Goal: Book appointment/travel/reservation

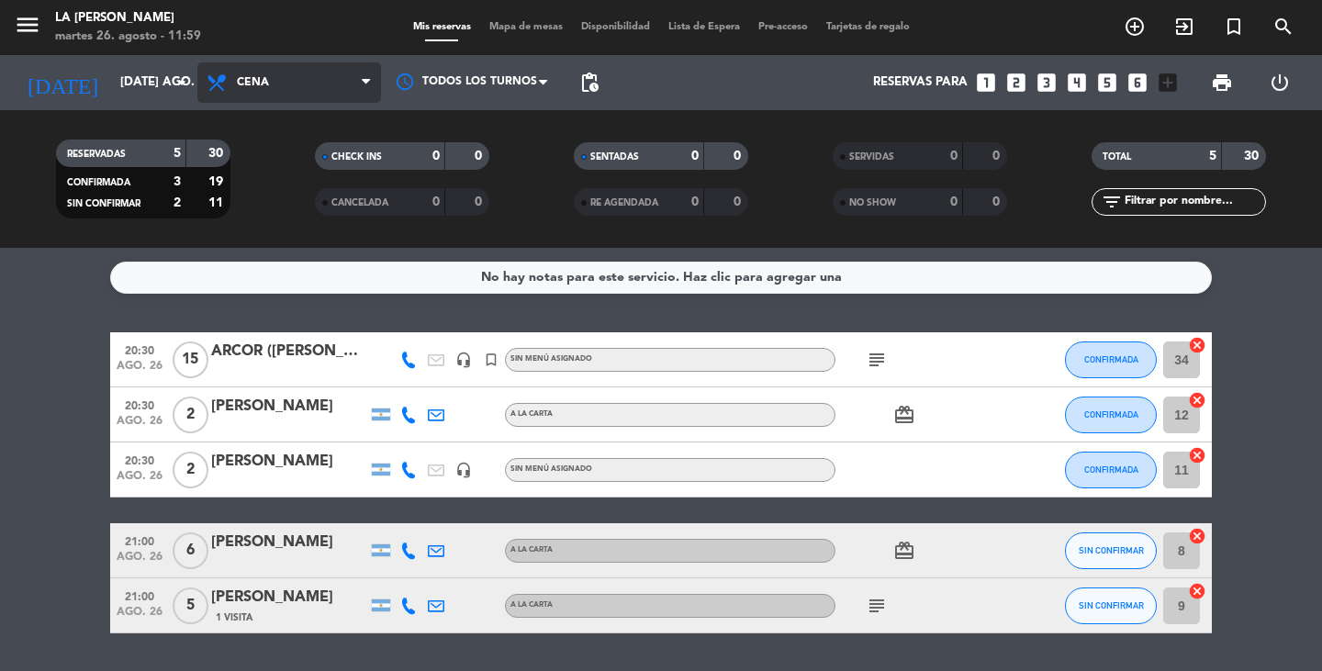
click at [363, 77] on icon at bounding box center [366, 82] width 8 height 15
click at [314, 162] on div "menu LA [PERSON_NAME] RICCHIERI martes 26. agosto - 11:59 Mis reservas Mapa de …" at bounding box center [661, 124] width 1322 height 248
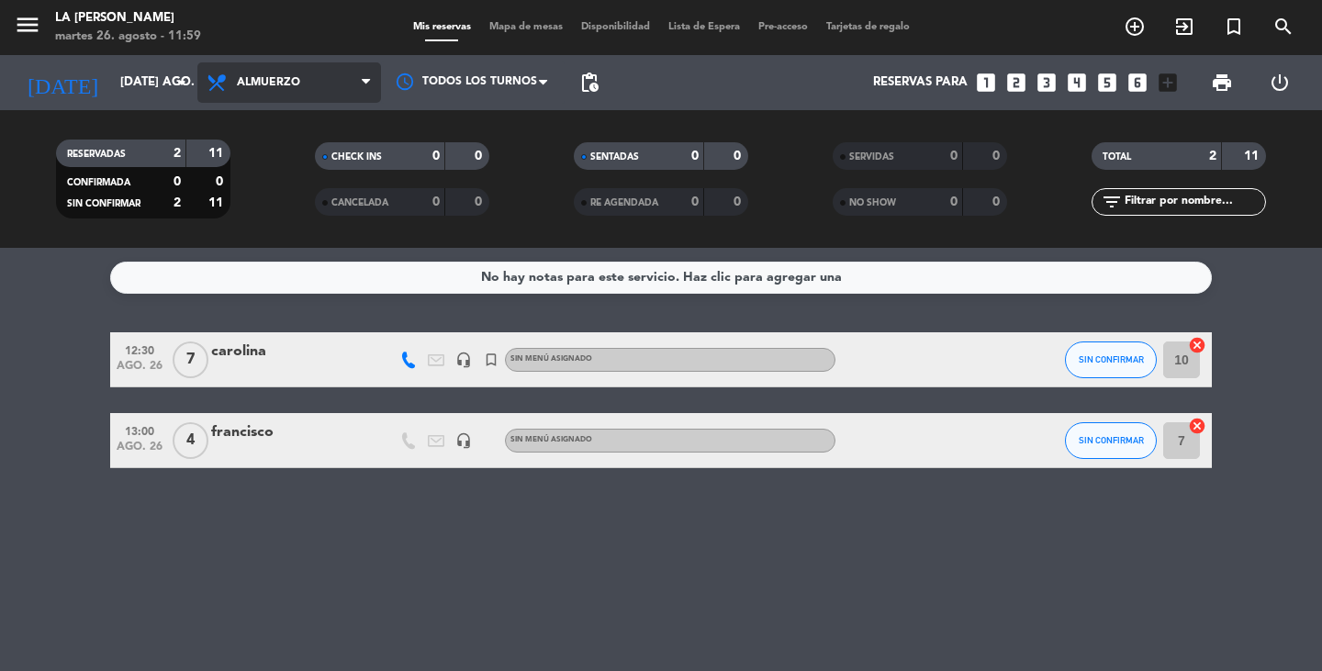
click at [366, 84] on icon at bounding box center [366, 82] width 8 height 15
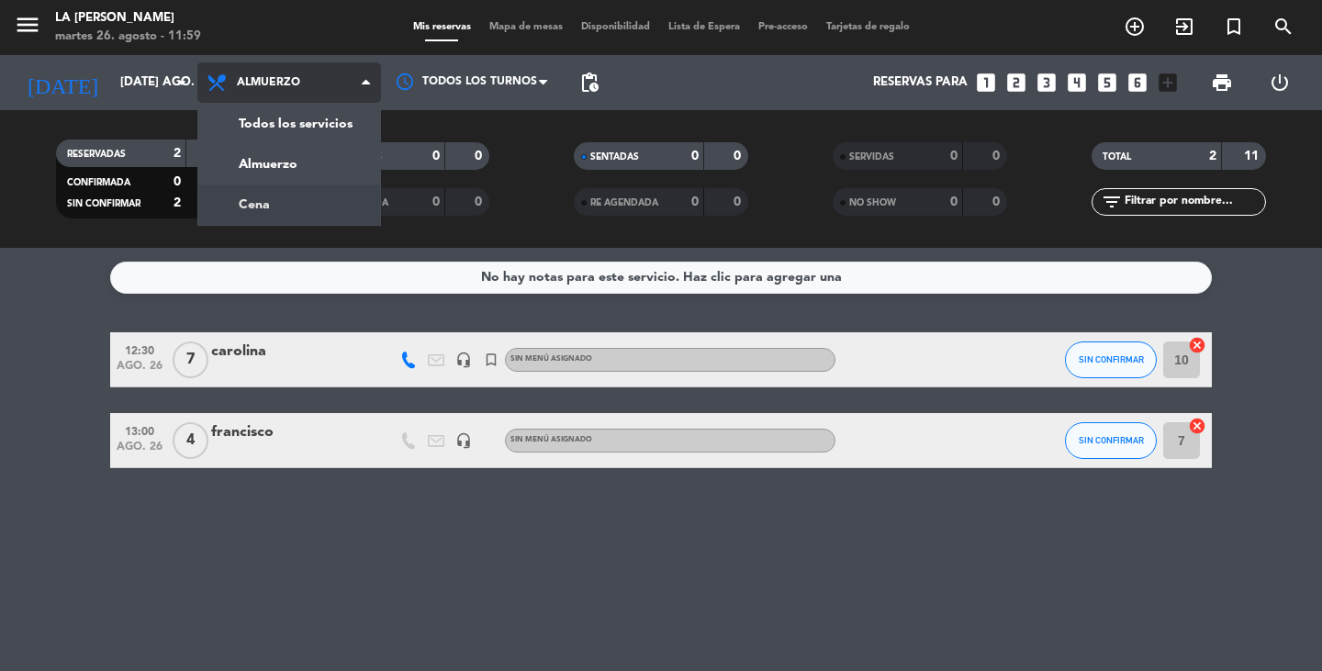
click at [332, 209] on div "menu LA [PERSON_NAME] RICCHIERI martes 26. agosto - 11:59 Mis reservas Mapa de …" at bounding box center [661, 124] width 1322 height 248
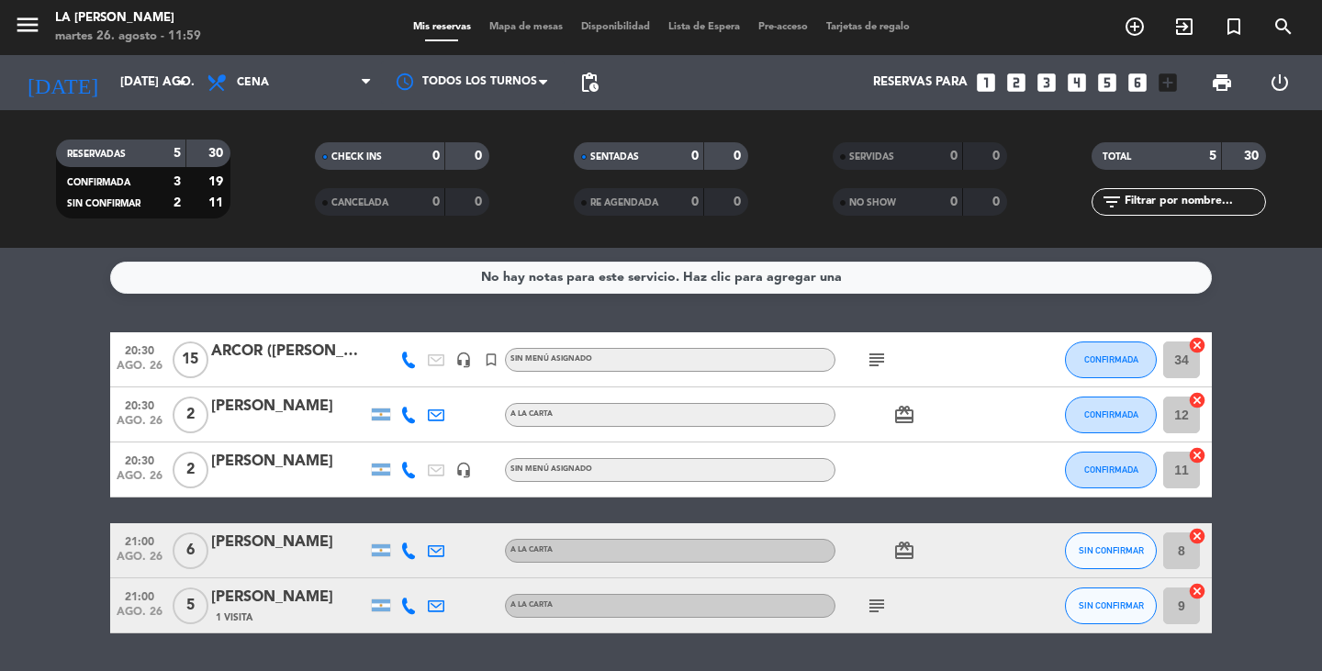
click at [39, 455] on bookings-row "20:30 ago. 26 15 ARCOR ([PERSON_NAME]) headset_mic turned_in_not Sin menú asign…" at bounding box center [661, 482] width 1322 height 301
click at [877, 357] on icon "subject" at bounding box center [877, 360] width 22 height 22
click at [873, 607] on icon "subject" at bounding box center [877, 606] width 22 height 22
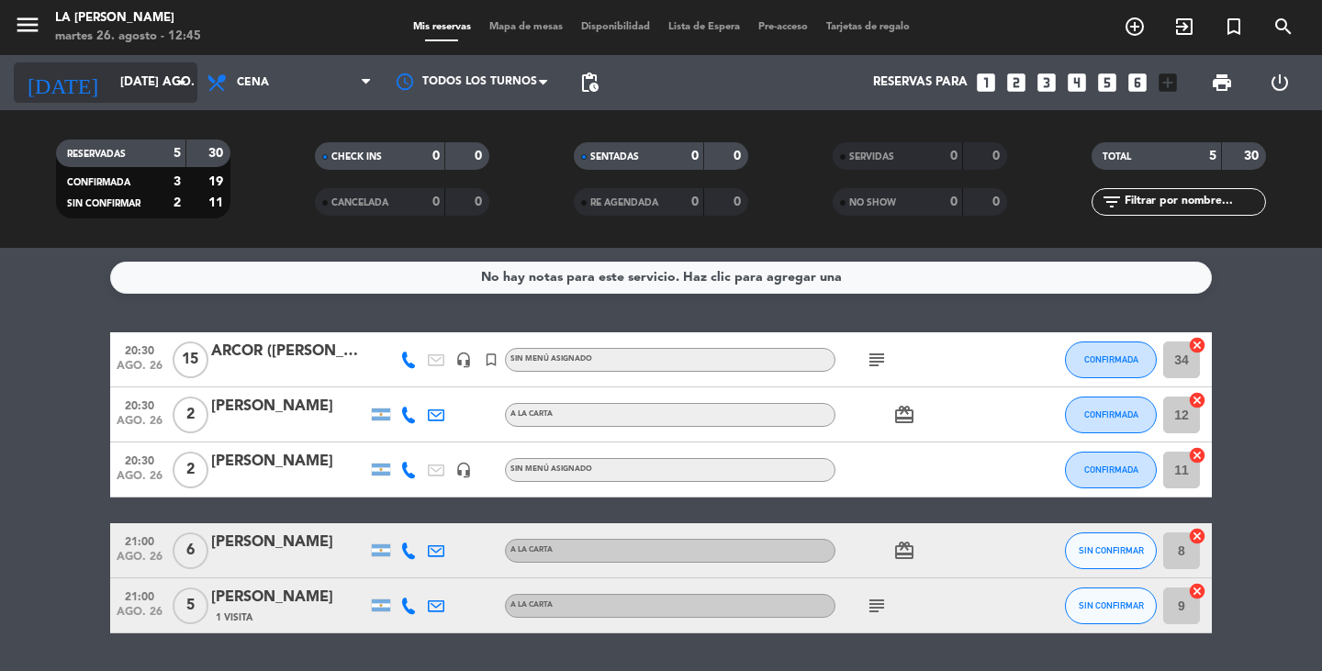
click at [139, 91] on input "[DATE] ago." at bounding box center [192, 82] width 162 height 33
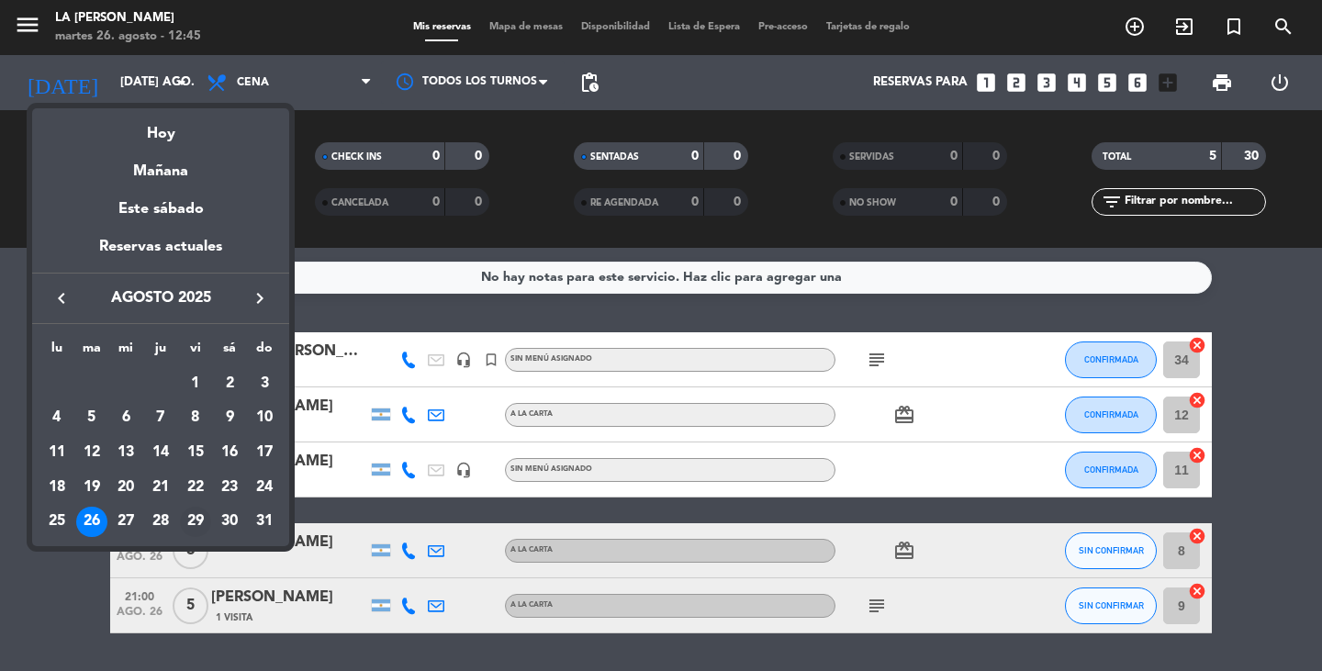
click at [189, 513] on div "29" at bounding box center [195, 522] width 31 height 31
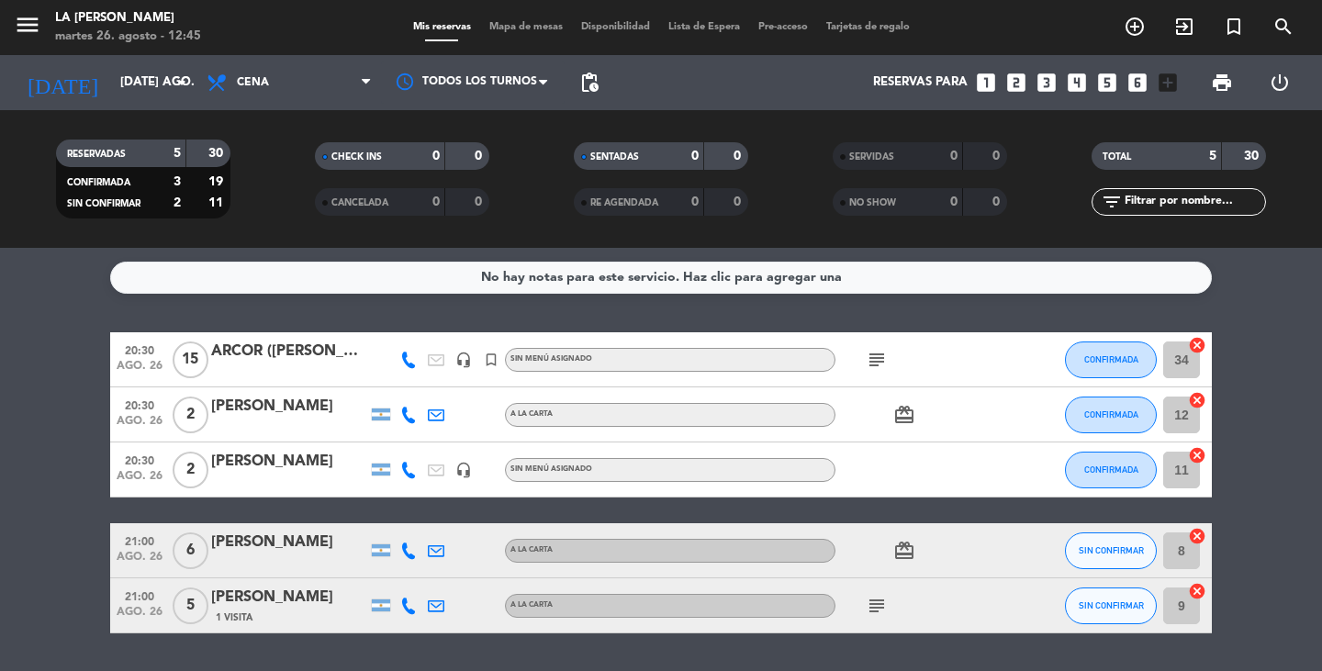
type input "vie. 29 ago."
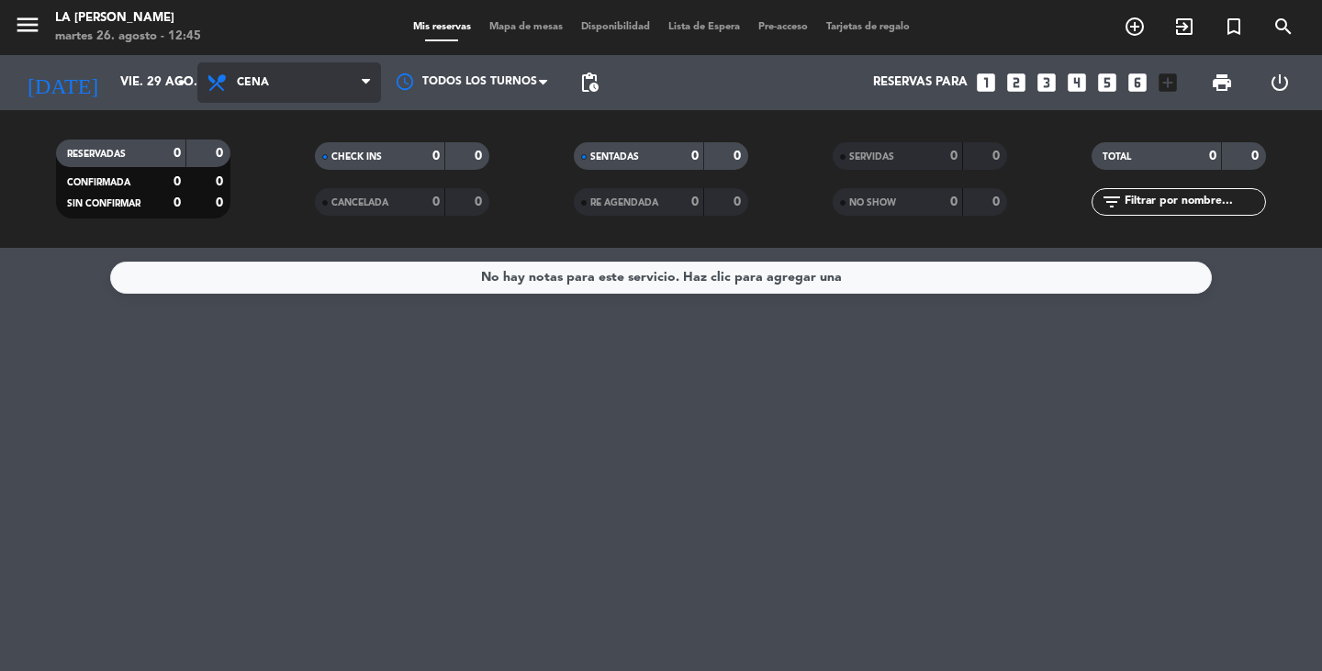
click at [282, 89] on span "Cena" at bounding box center [289, 82] width 184 height 40
click at [273, 207] on div "menu LA [PERSON_NAME] RICCHIERI martes 26. agosto - 12:45 Mis reservas Mapa de …" at bounding box center [661, 124] width 1322 height 248
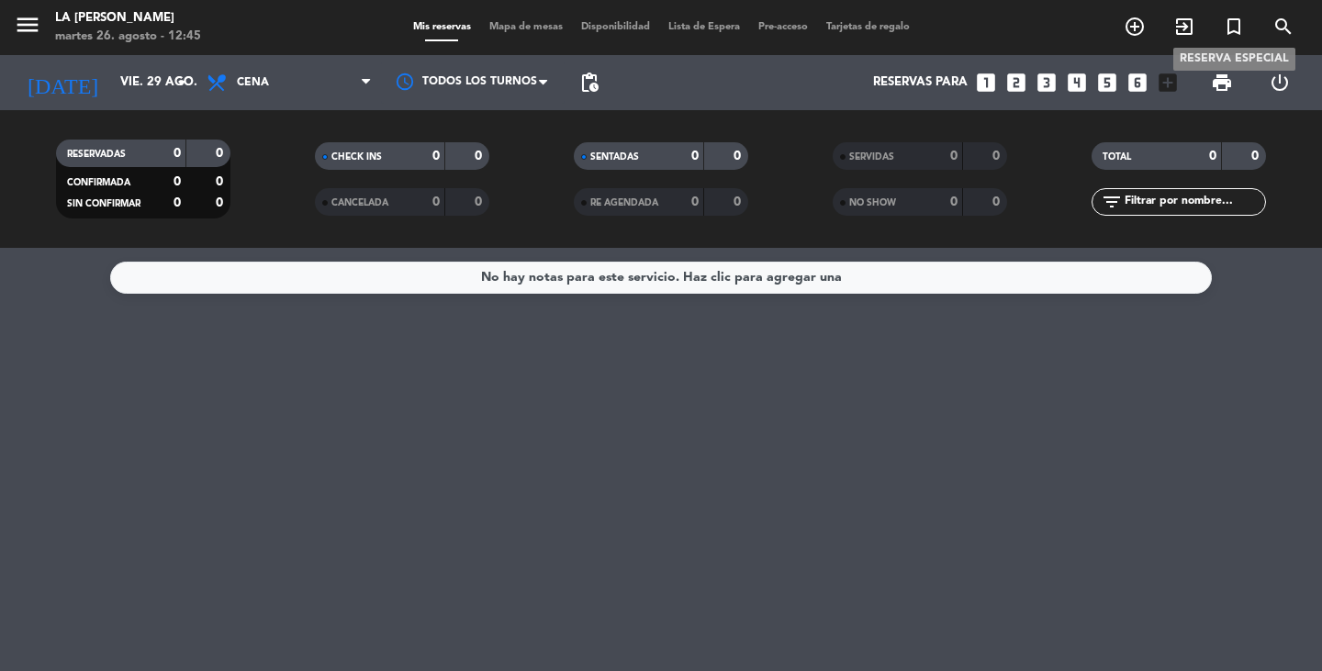
click at [1239, 17] on icon "turned_in_not" at bounding box center [1234, 27] width 22 height 22
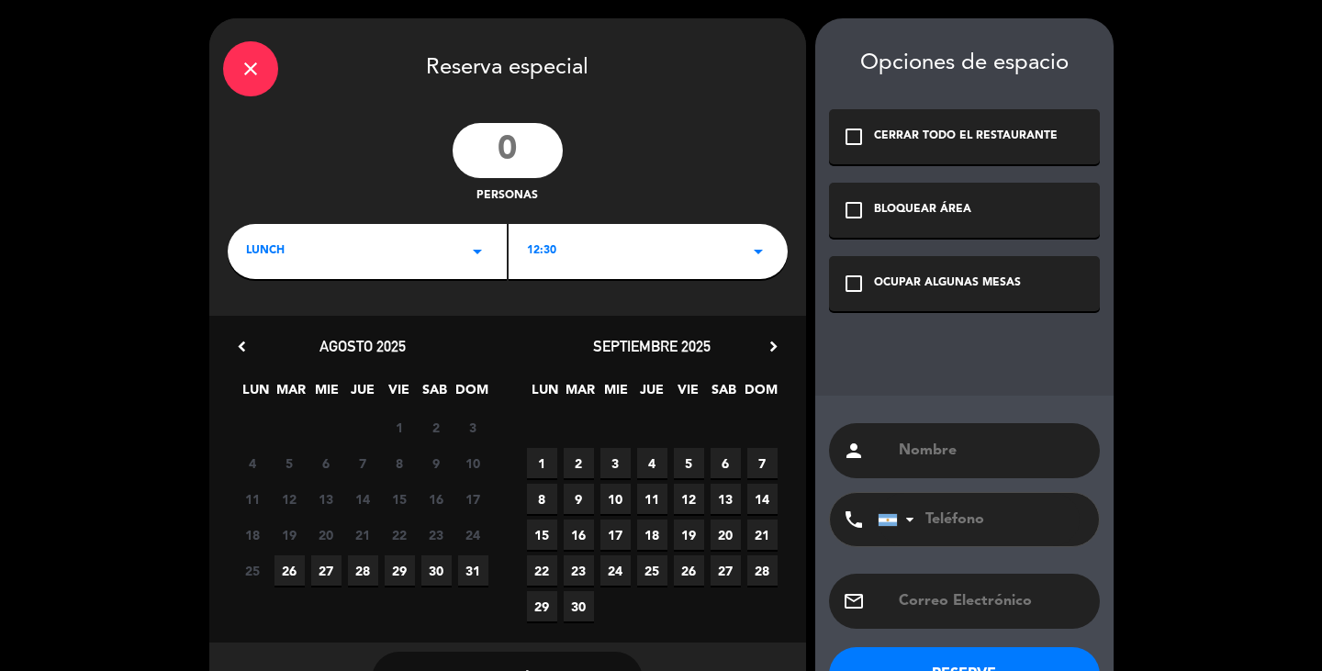
click at [480, 152] on input "number" at bounding box center [508, 150] width 110 height 55
type input "9"
click at [422, 241] on div "LUNCH arrow_drop_down" at bounding box center [367, 251] width 279 height 55
click at [264, 326] on div "Cena" at bounding box center [367, 329] width 242 height 18
click at [588, 253] on div "20:30 arrow_drop_down" at bounding box center [648, 251] width 279 height 55
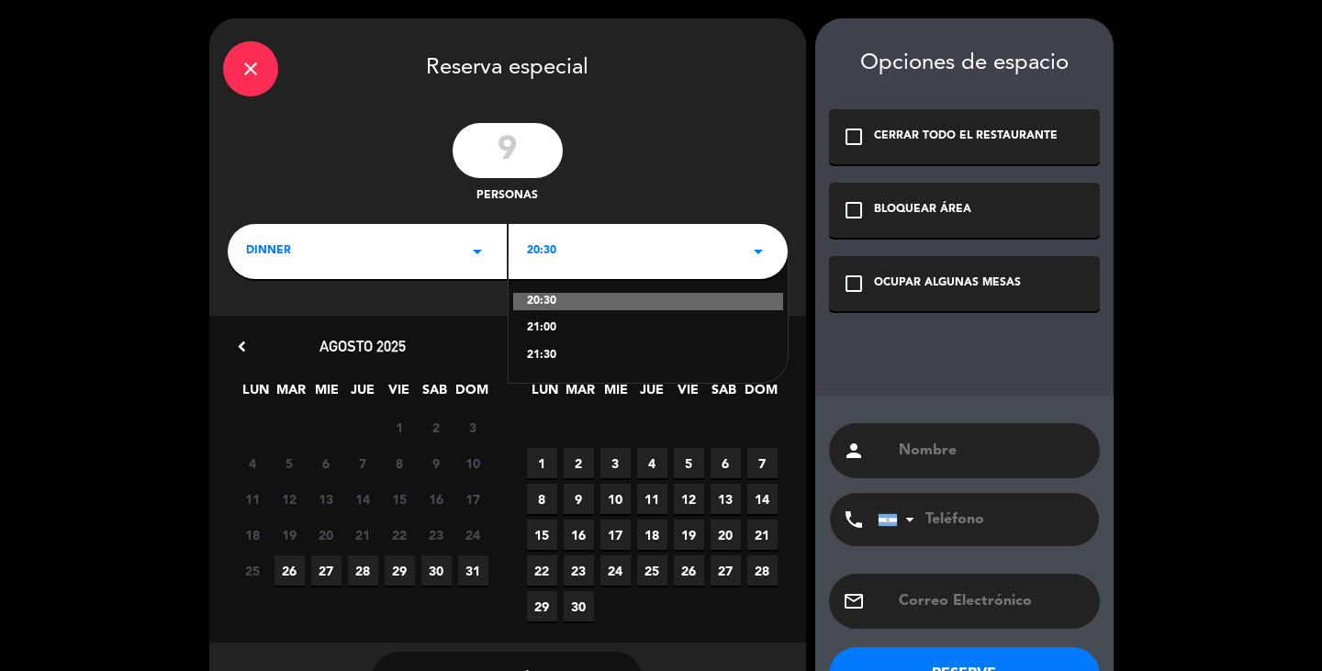
click at [544, 353] on div "21:30" at bounding box center [648, 356] width 242 height 18
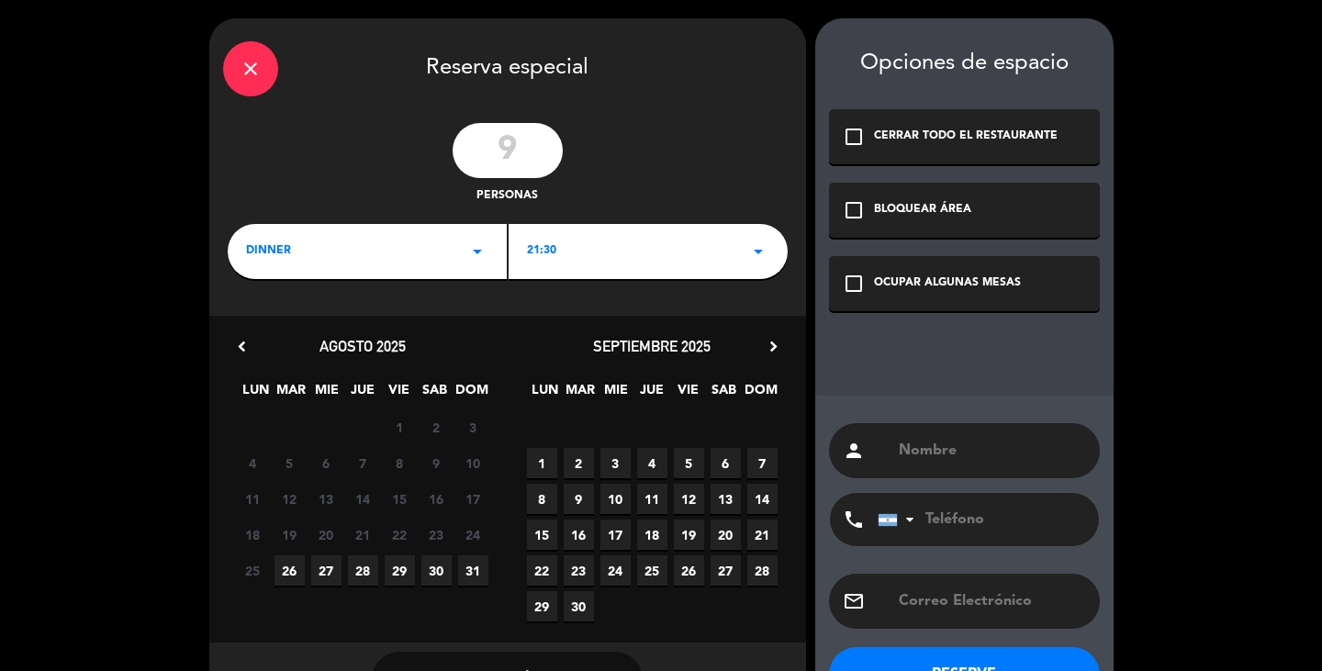
click at [964, 452] on input "text" at bounding box center [991, 451] width 189 height 26
click at [620, 265] on div "21:30 arrow_drop_down" at bounding box center [648, 251] width 279 height 55
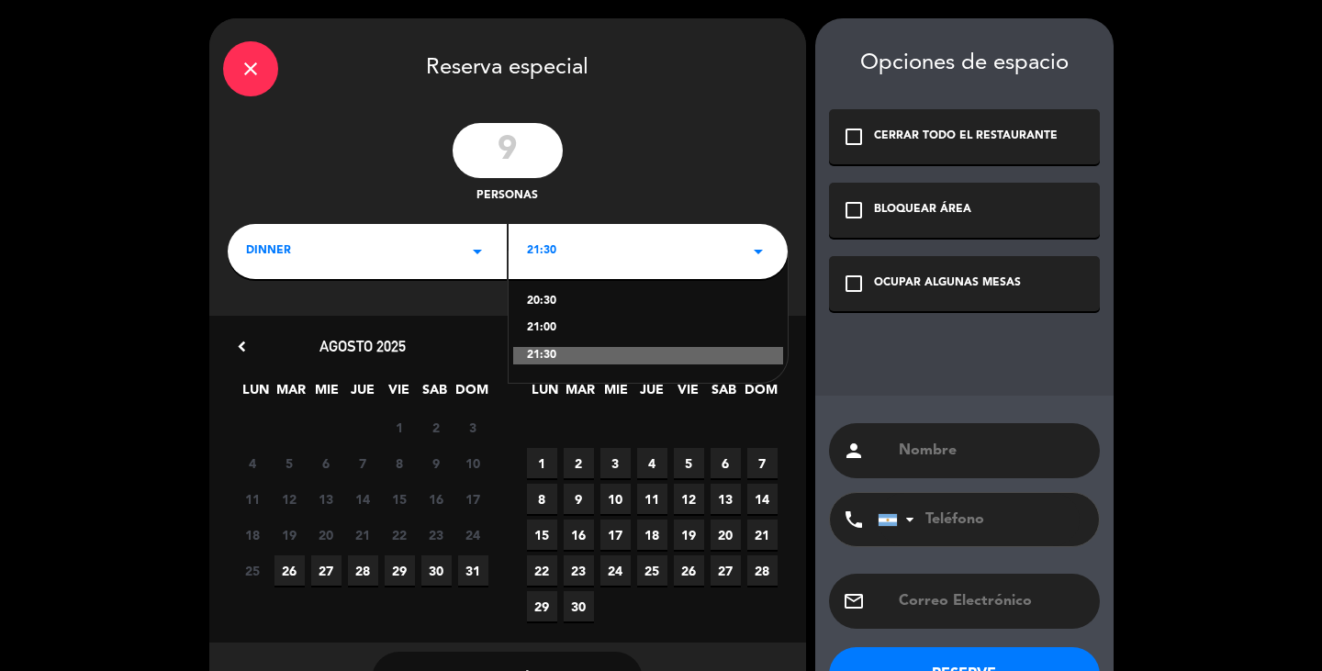
click at [564, 325] on div "21:00" at bounding box center [648, 329] width 242 height 18
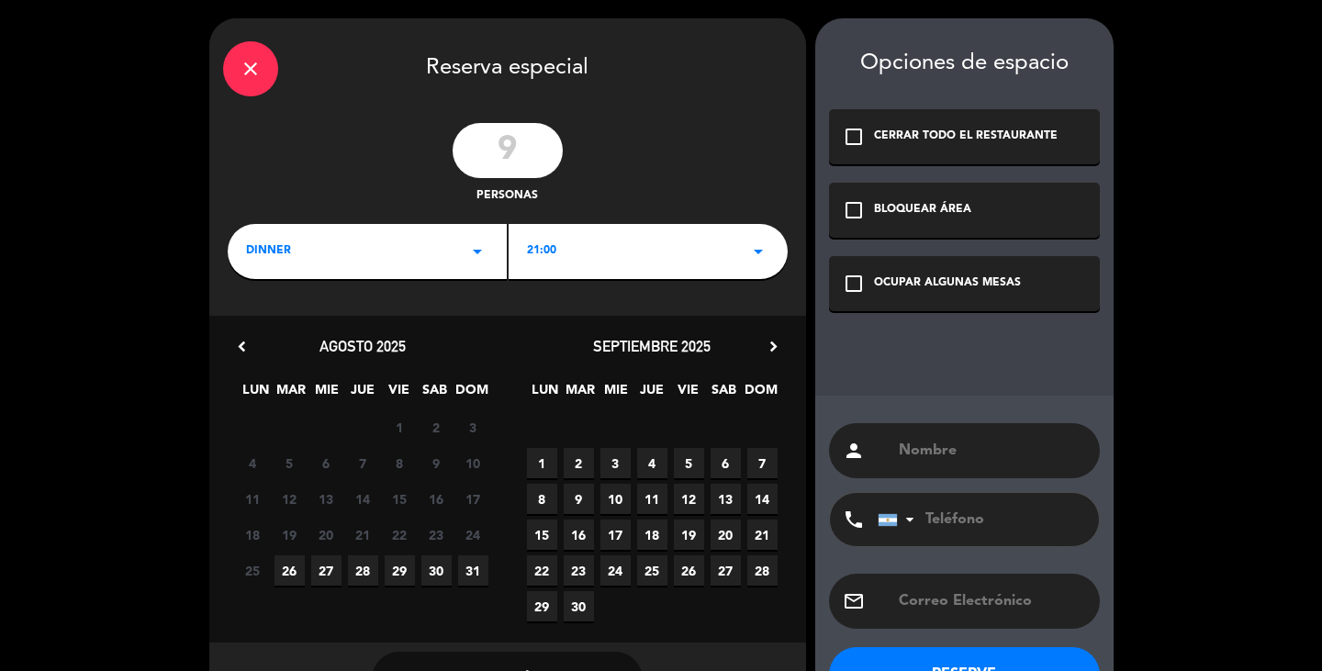
click at [1034, 452] on input "text" at bounding box center [991, 451] width 189 height 26
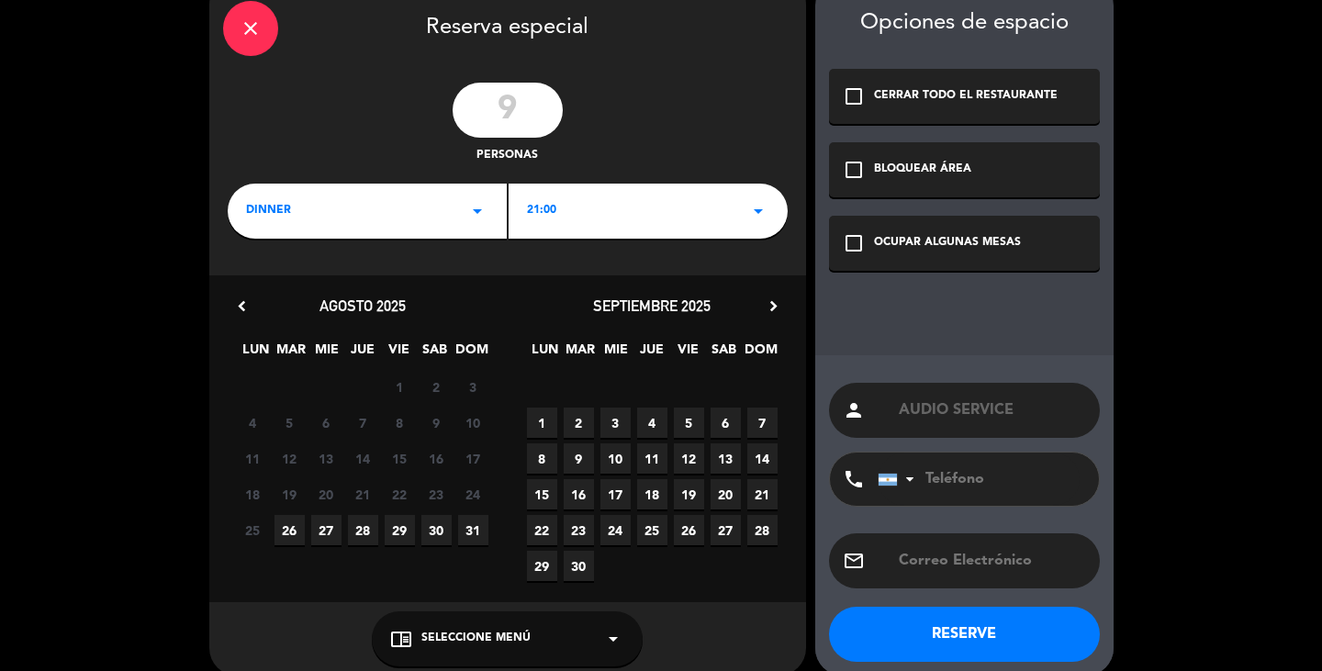
scroll to position [62, 0]
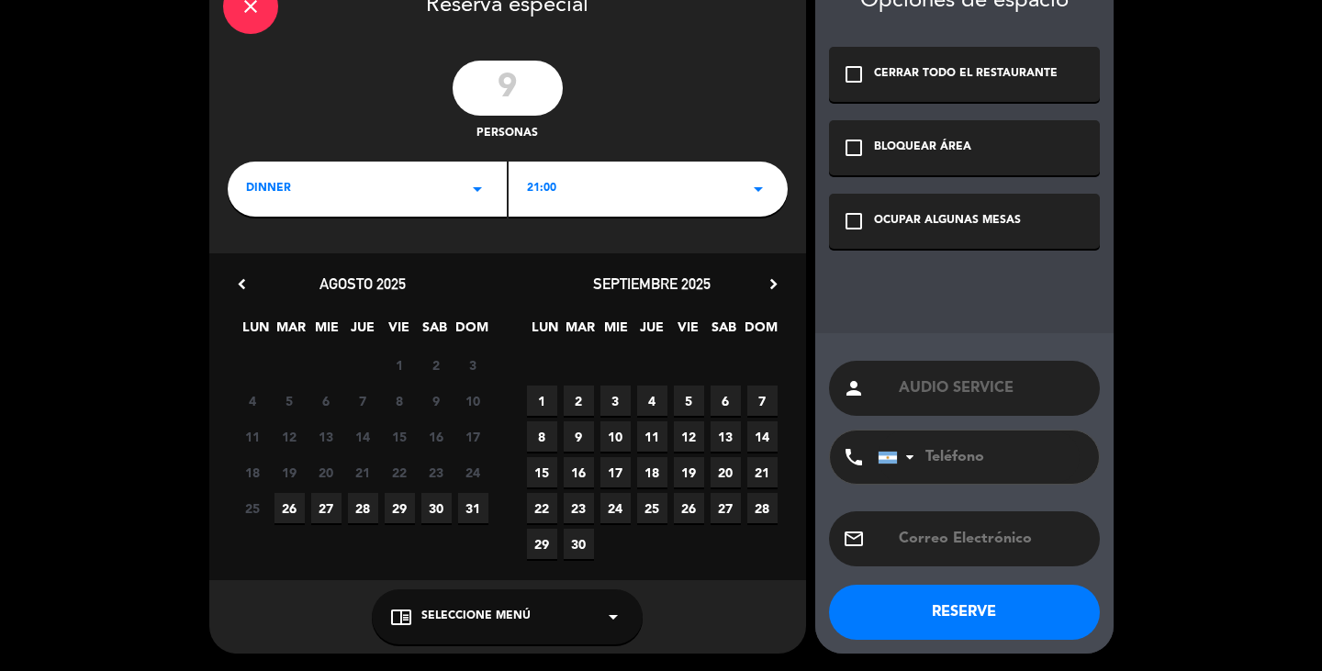
type input "AUDIO SERVICE"
click at [859, 223] on icon "check_box_outline_blank" at bounding box center [854, 221] width 22 height 22
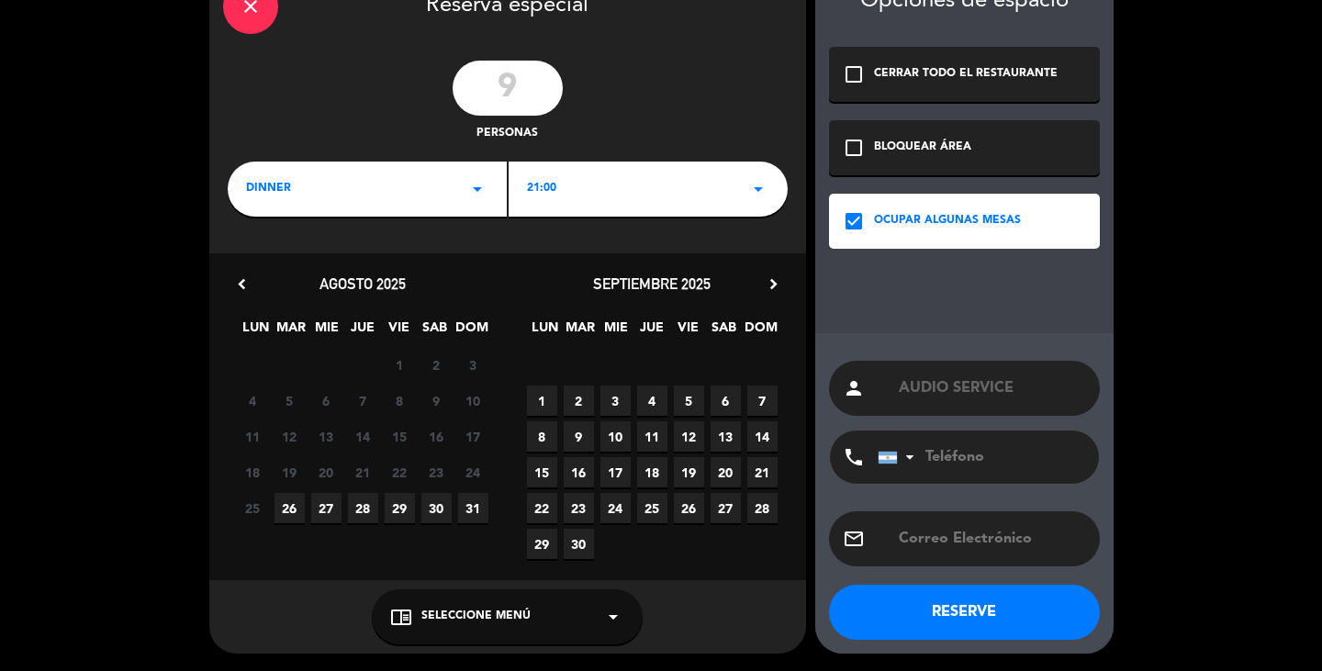
click at [1028, 598] on button "RESERVE" at bounding box center [964, 612] width 271 height 55
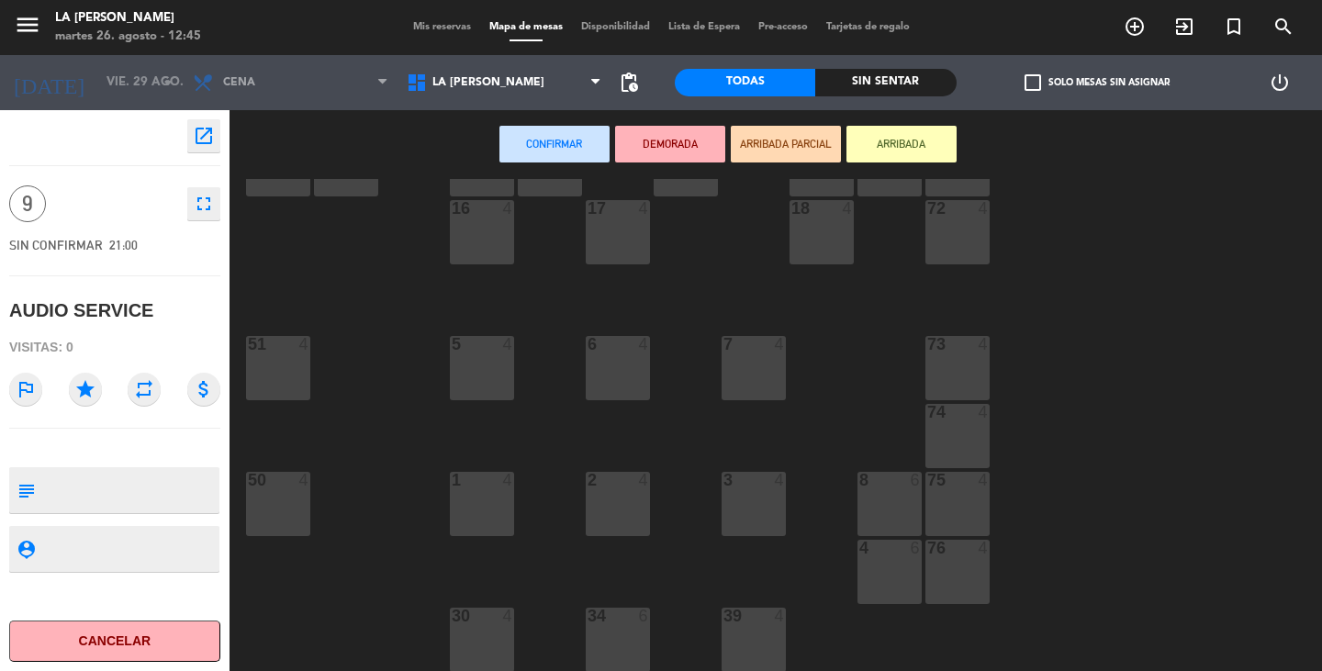
scroll to position [184, 0]
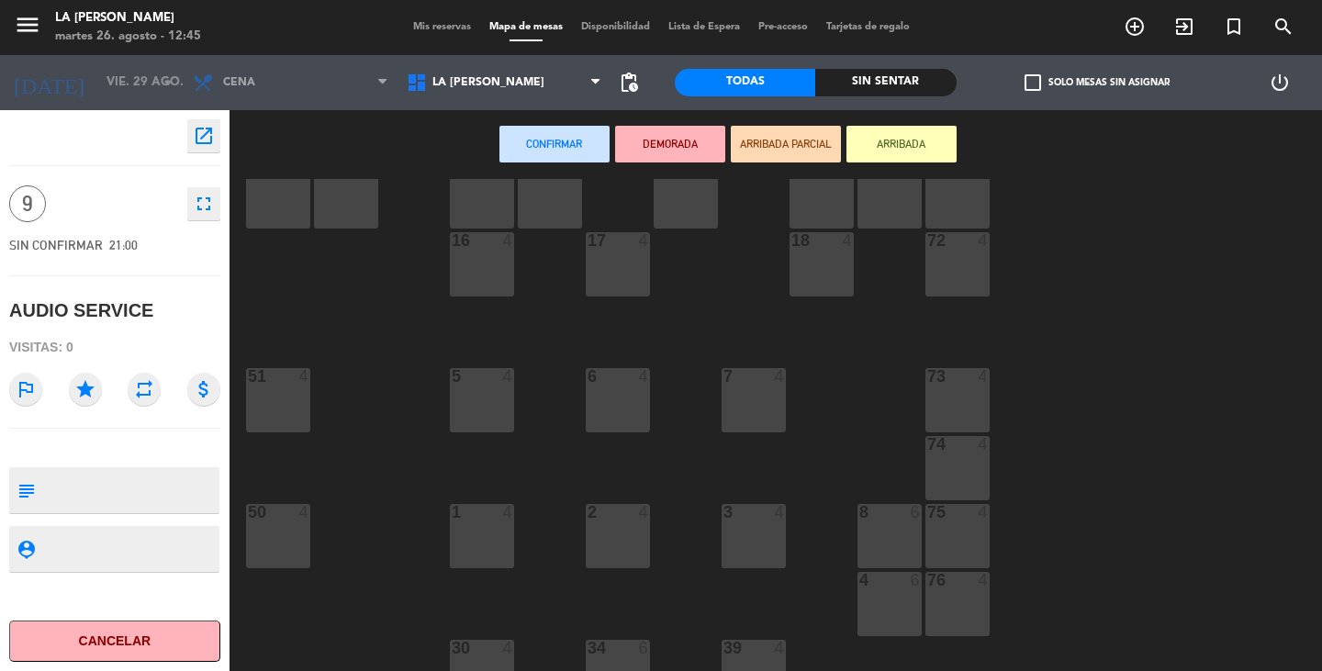
click at [606, 372] on div at bounding box center [617, 376] width 30 height 17
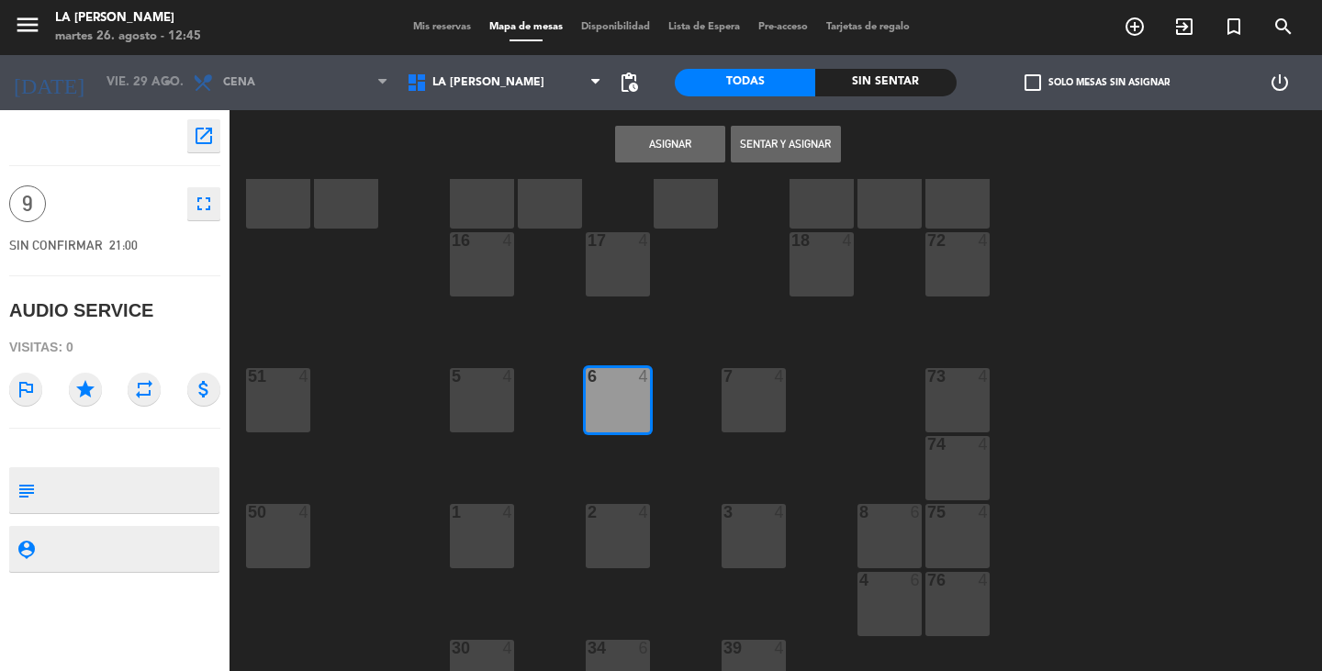
click at [757, 377] on div at bounding box center [753, 376] width 30 height 17
click at [675, 150] on button "Asignar" at bounding box center [670, 144] width 110 height 37
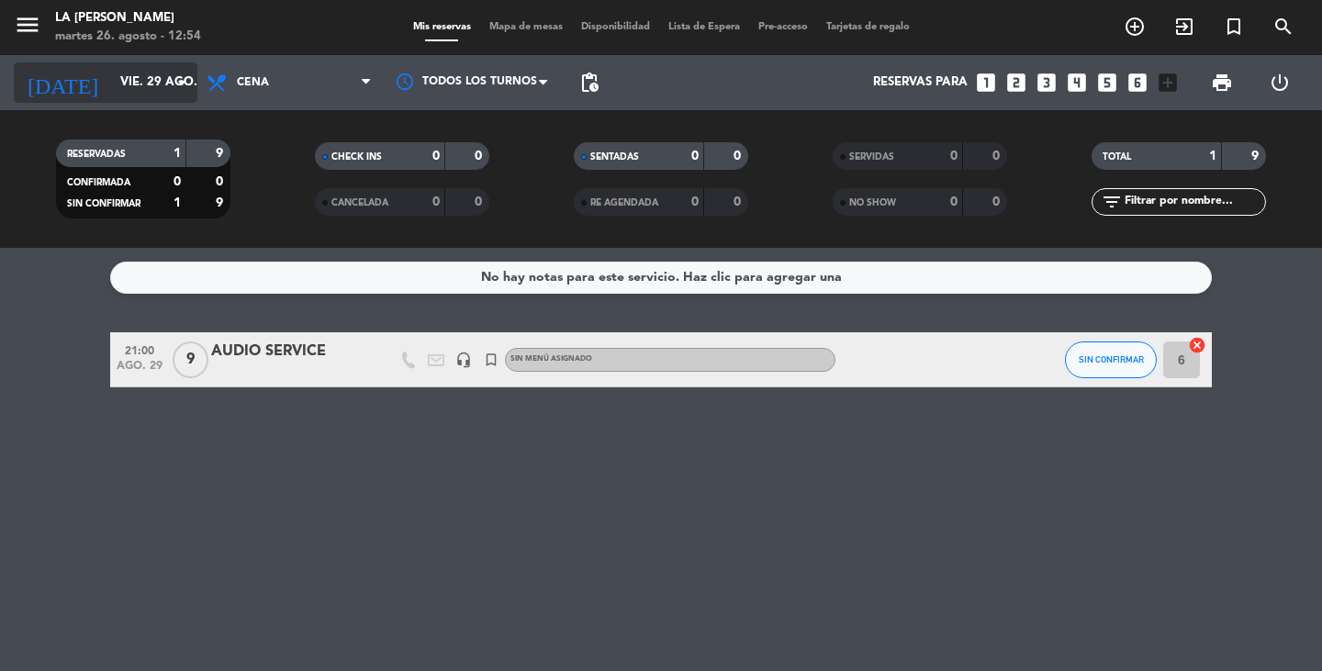
click at [136, 84] on input "vie. 29 ago." at bounding box center [192, 82] width 162 height 33
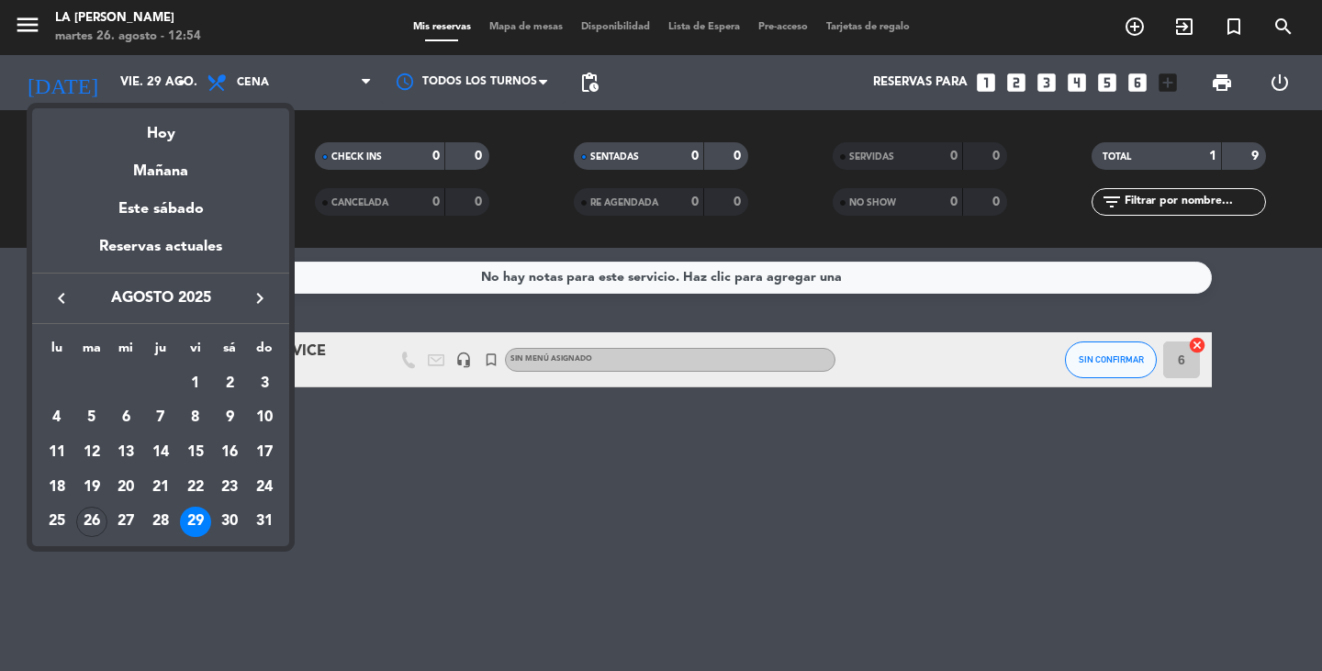
click at [926, 567] on div at bounding box center [661, 335] width 1322 height 671
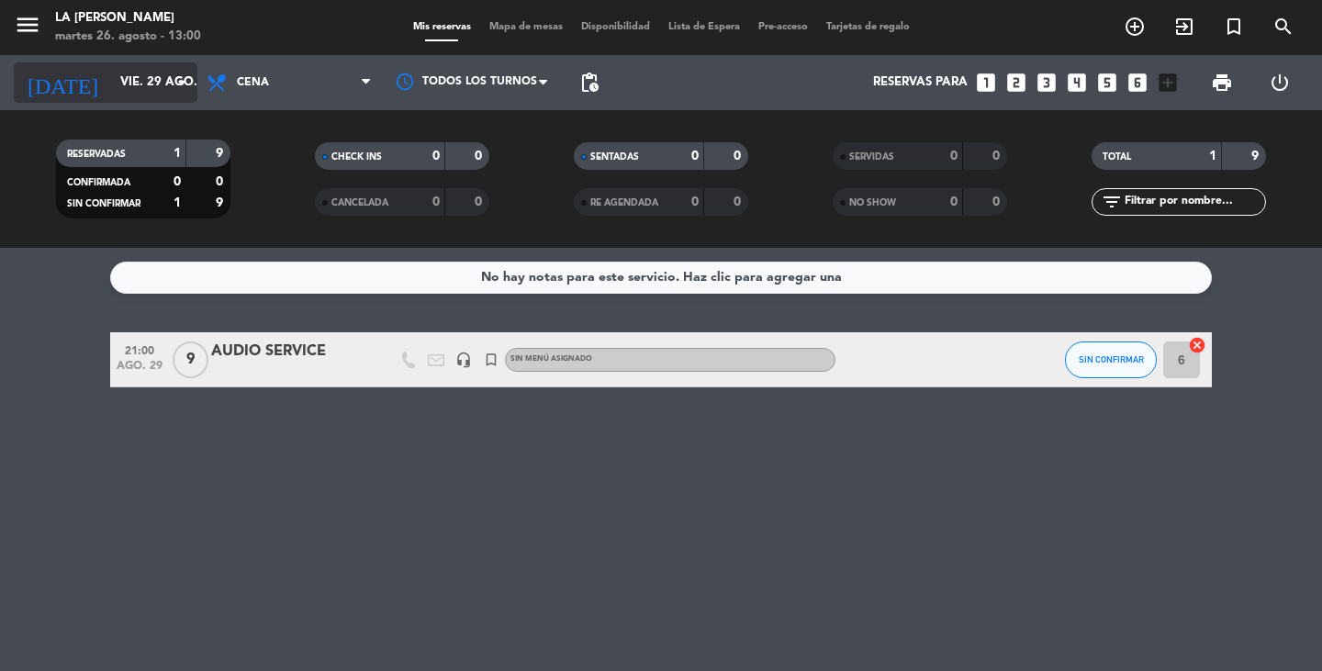
click at [174, 70] on input "vie. 29 ago." at bounding box center [192, 82] width 162 height 33
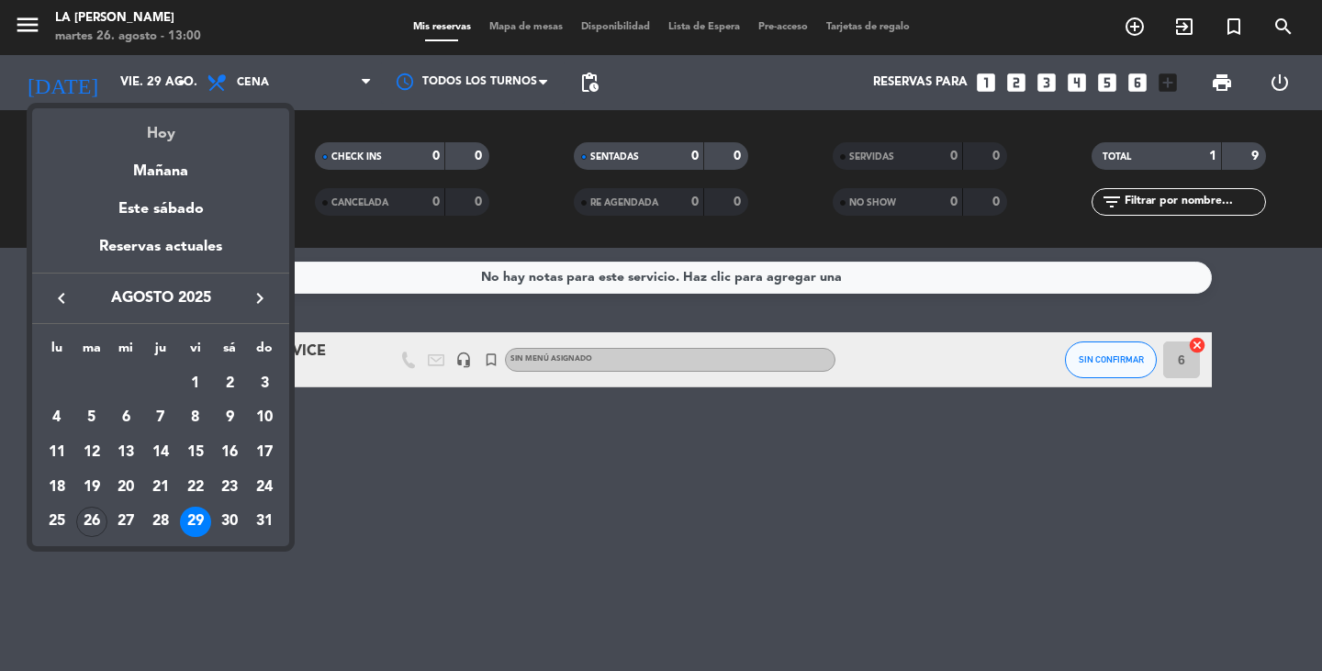
click at [184, 129] on div "Hoy" at bounding box center [160, 127] width 257 height 38
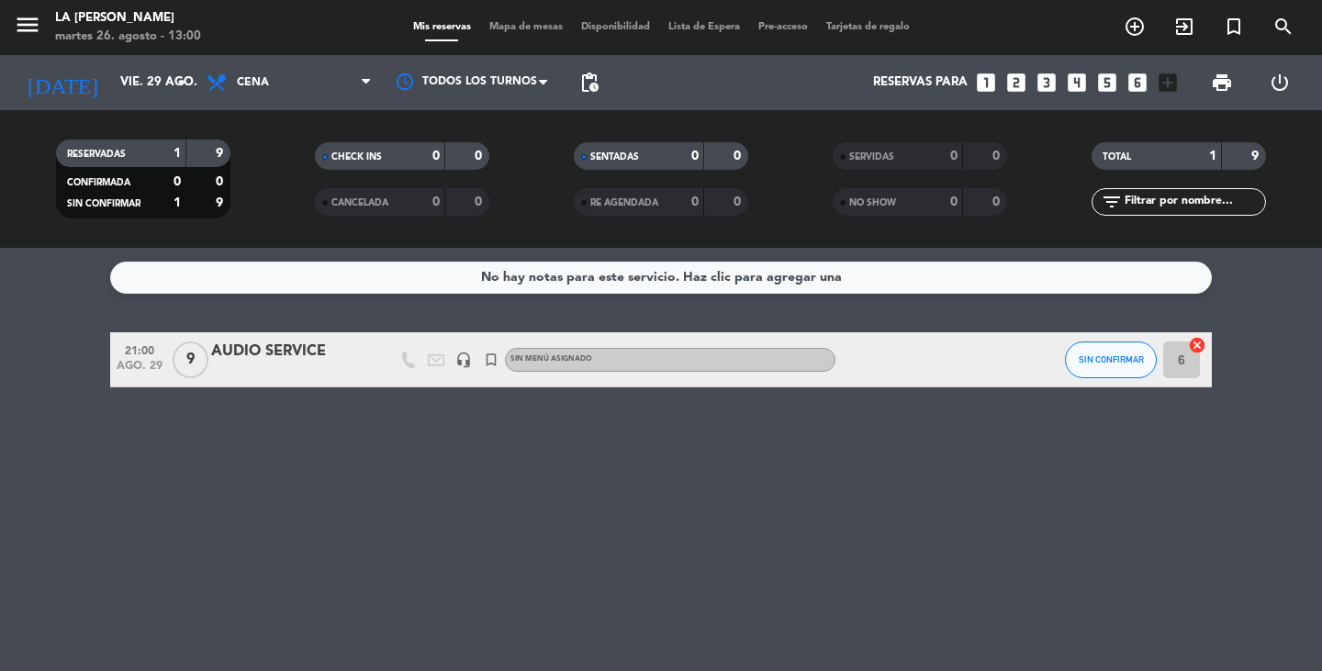
type input "[DATE] ago."
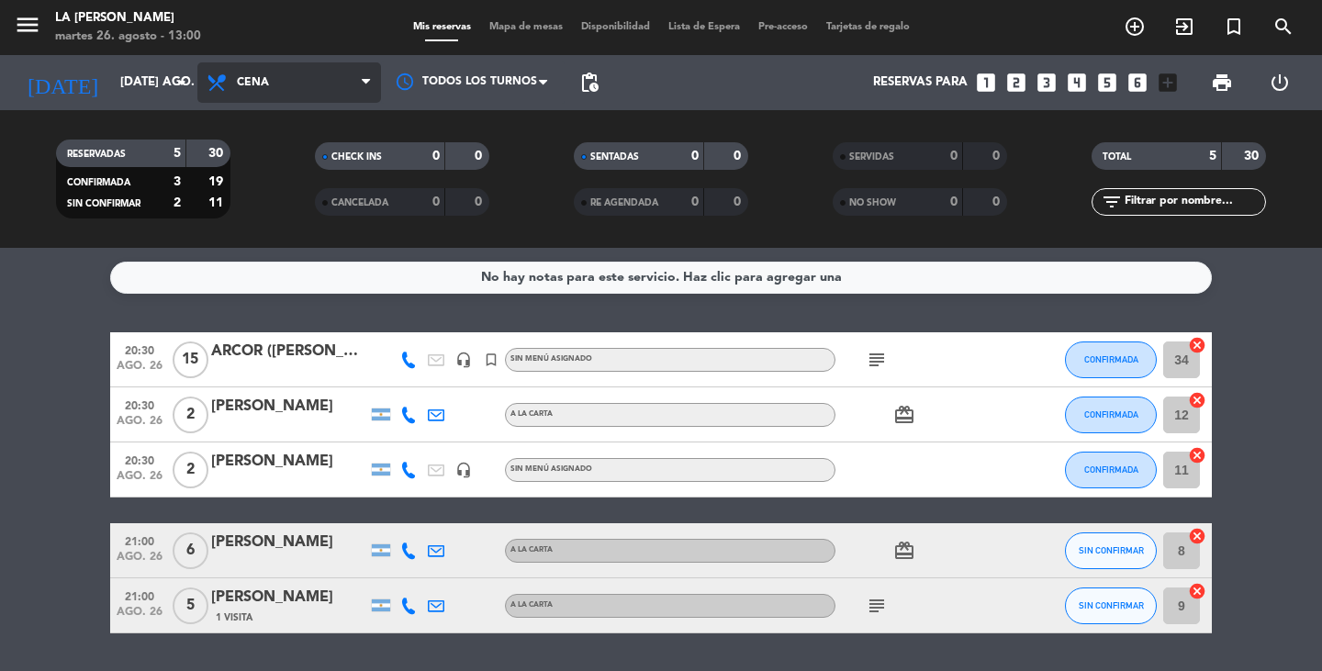
click at [299, 80] on span "Cena" at bounding box center [289, 82] width 184 height 40
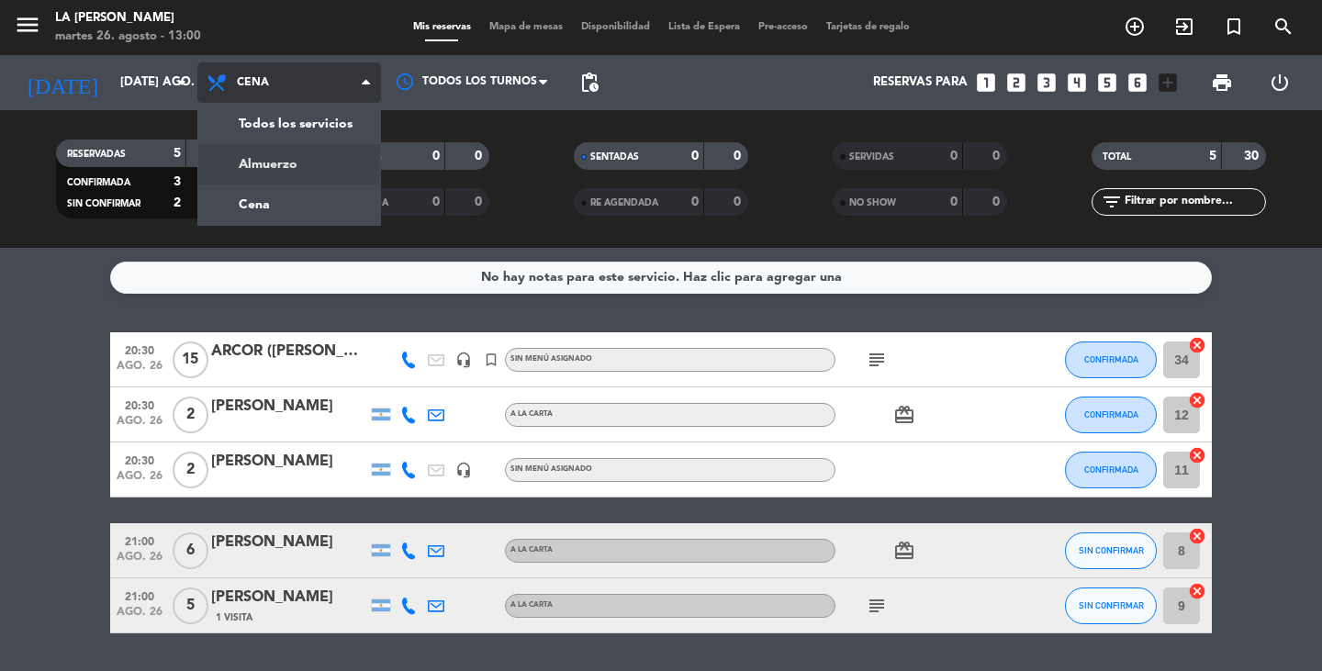
click at [322, 164] on div "menu LA [PERSON_NAME] RICCHIERI martes 26. agosto - 13:00 Mis reservas Mapa de …" at bounding box center [661, 124] width 1322 height 248
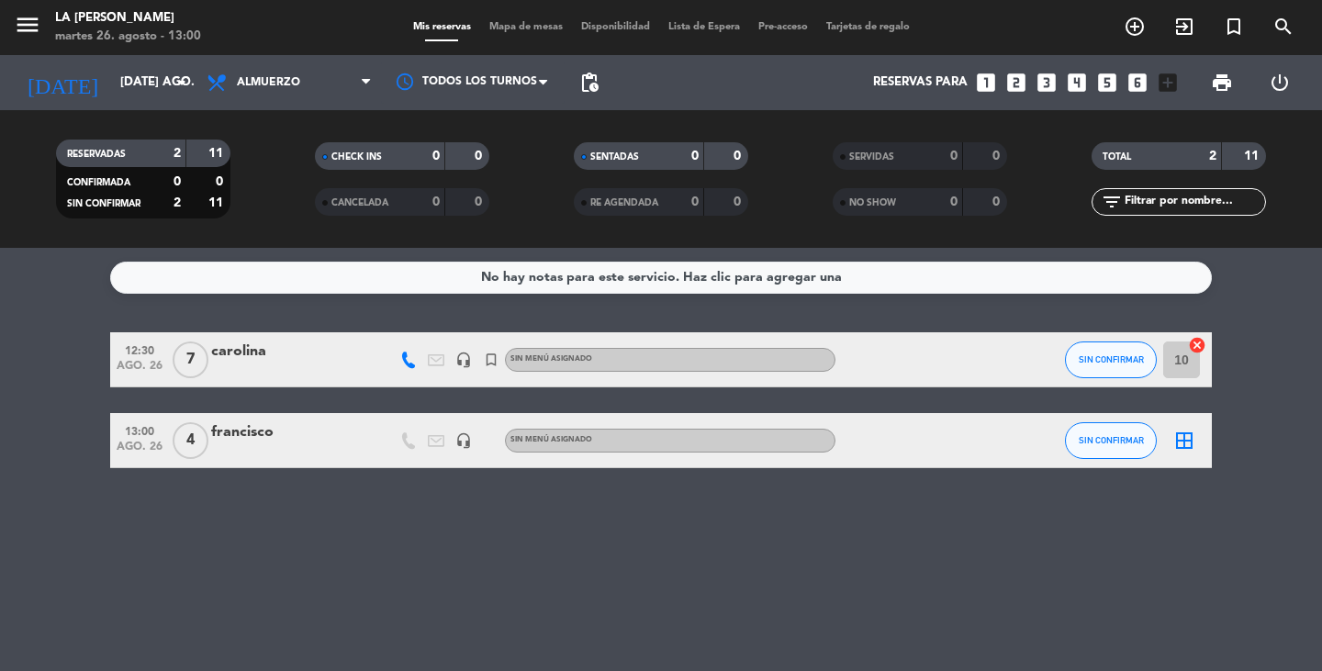
click at [535, 600] on div "No hay notas para este servicio. Haz clic para agregar una 12:30 ago. 26 7 caro…" at bounding box center [661, 459] width 1322 height 423
click at [1083, 83] on icon "looks_4" at bounding box center [1077, 83] width 24 height 24
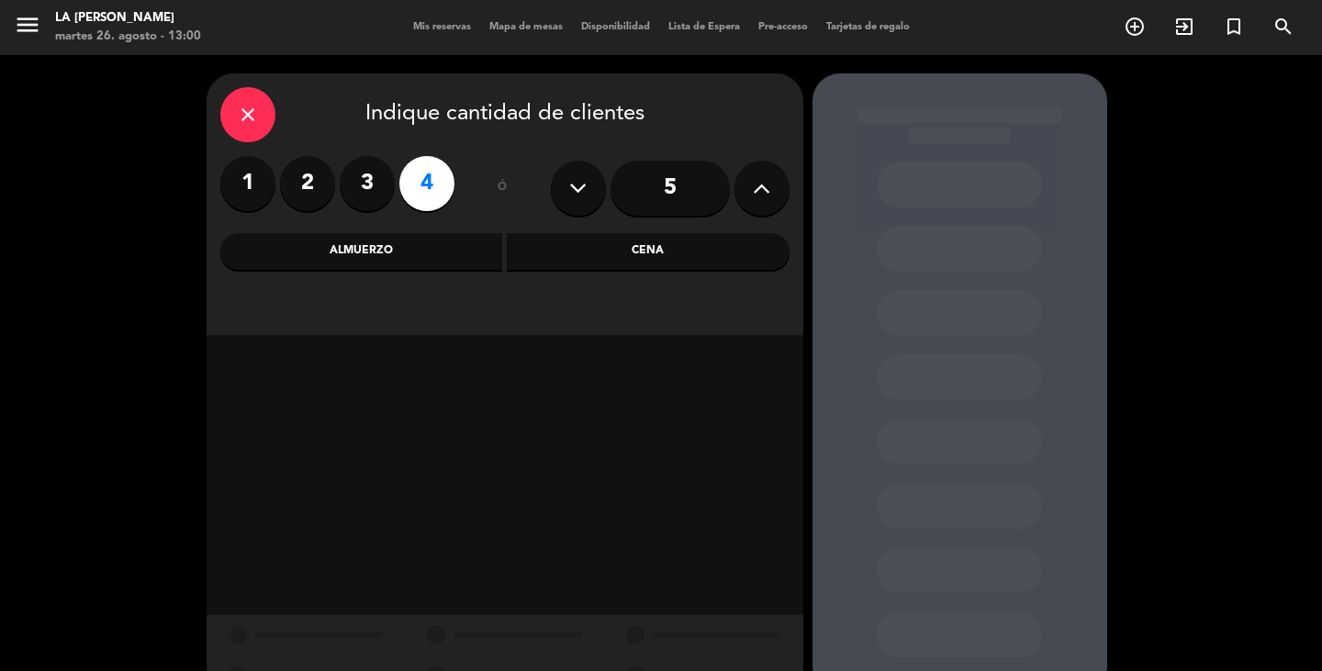
click at [427, 170] on label "4" at bounding box center [426, 183] width 55 height 55
click at [420, 248] on div "Almuerzo" at bounding box center [361, 251] width 283 height 37
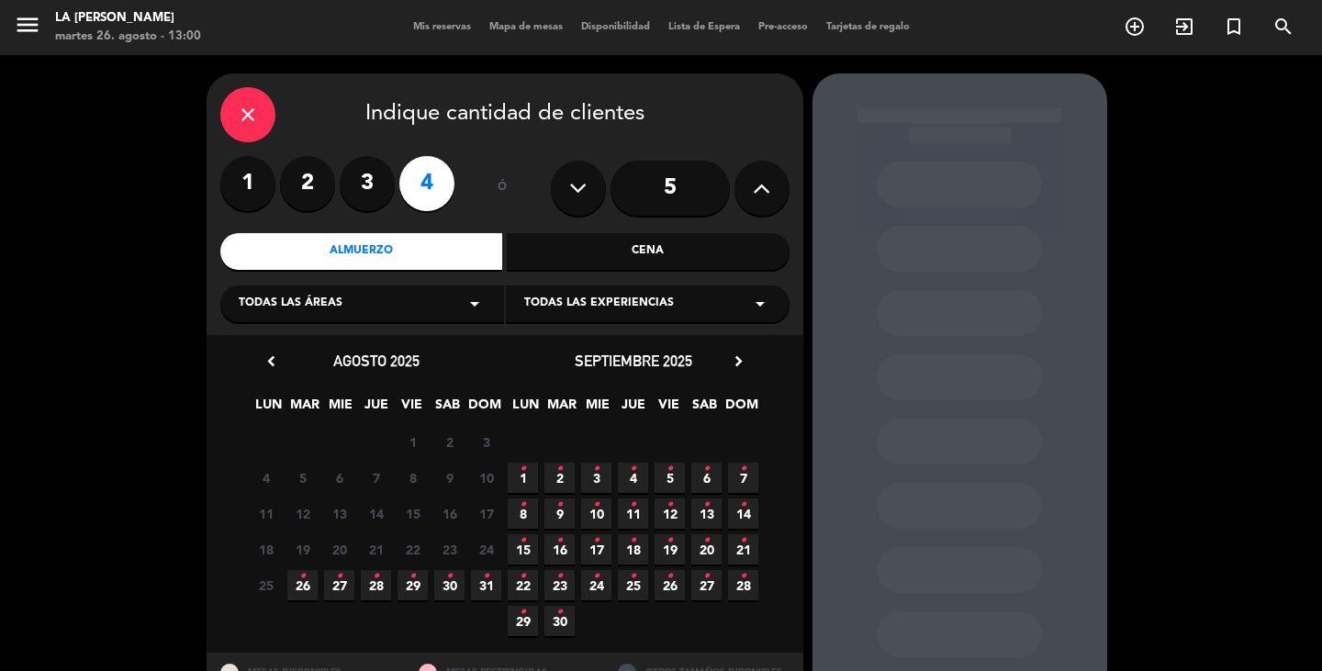
click at [304, 576] on icon "•" at bounding box center [302, 576] width 6 height 29
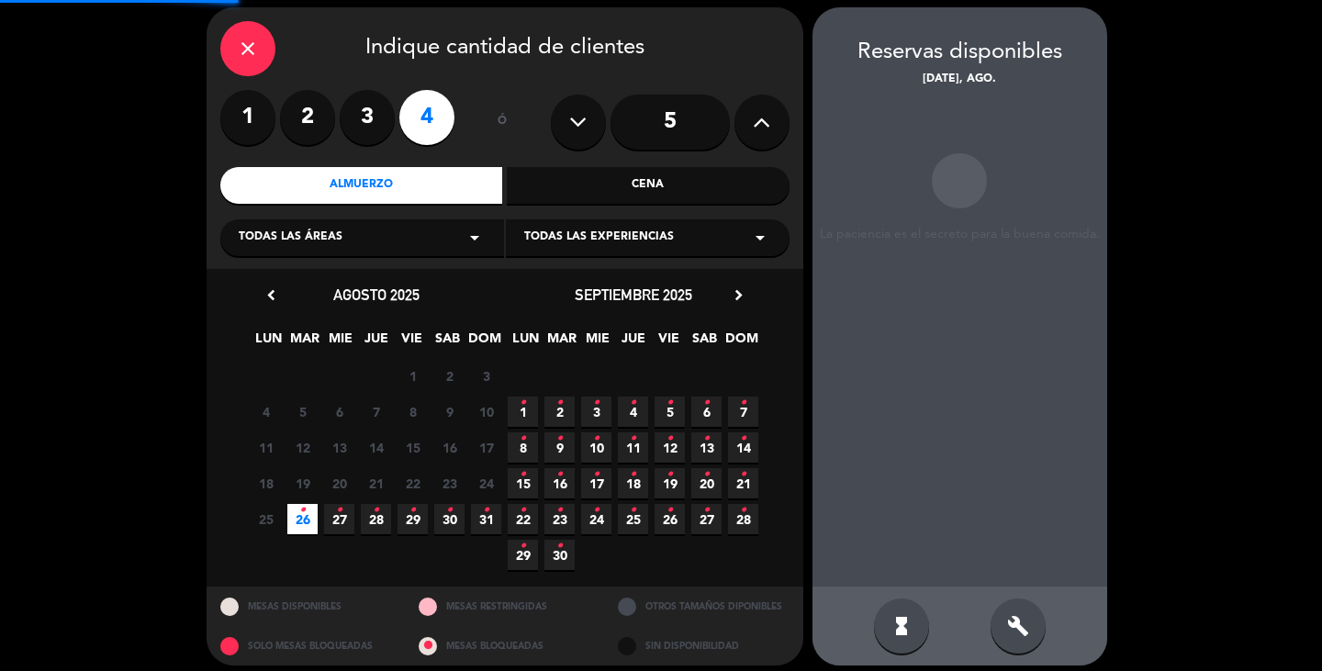
scroll to position [73, 0]
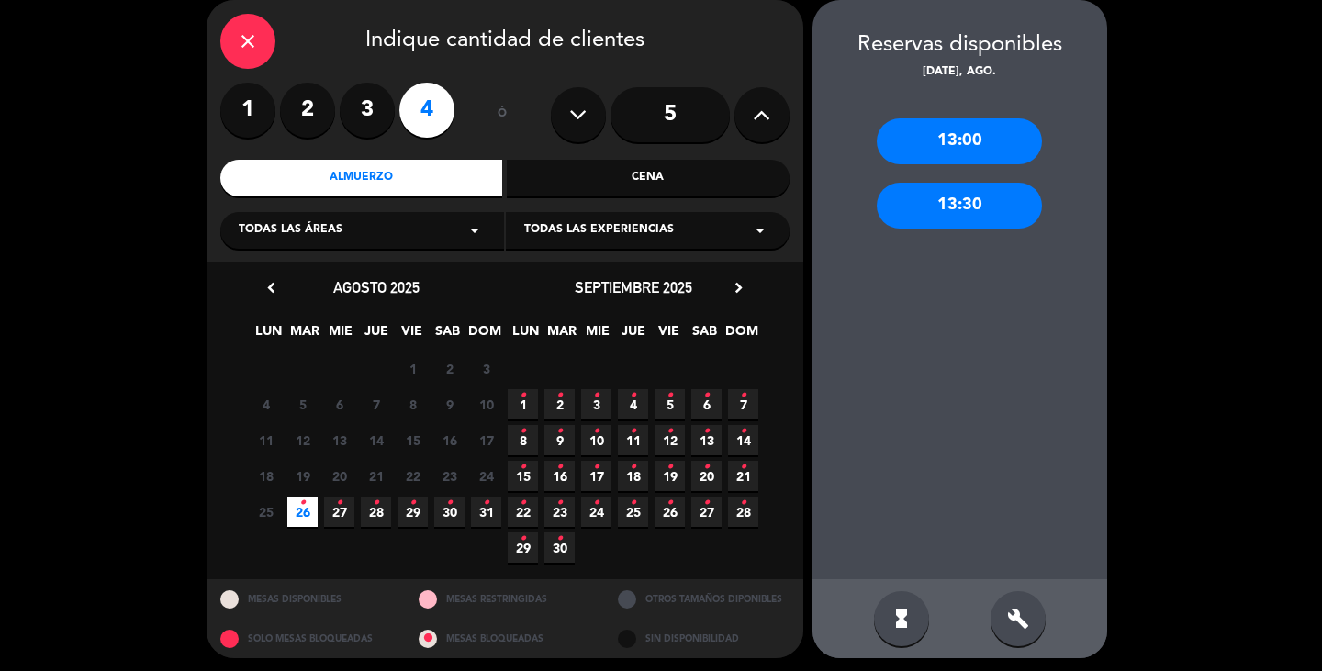
click at [971, 195] on div "13:30" at bounding box center [959, 206] width 165 height 46
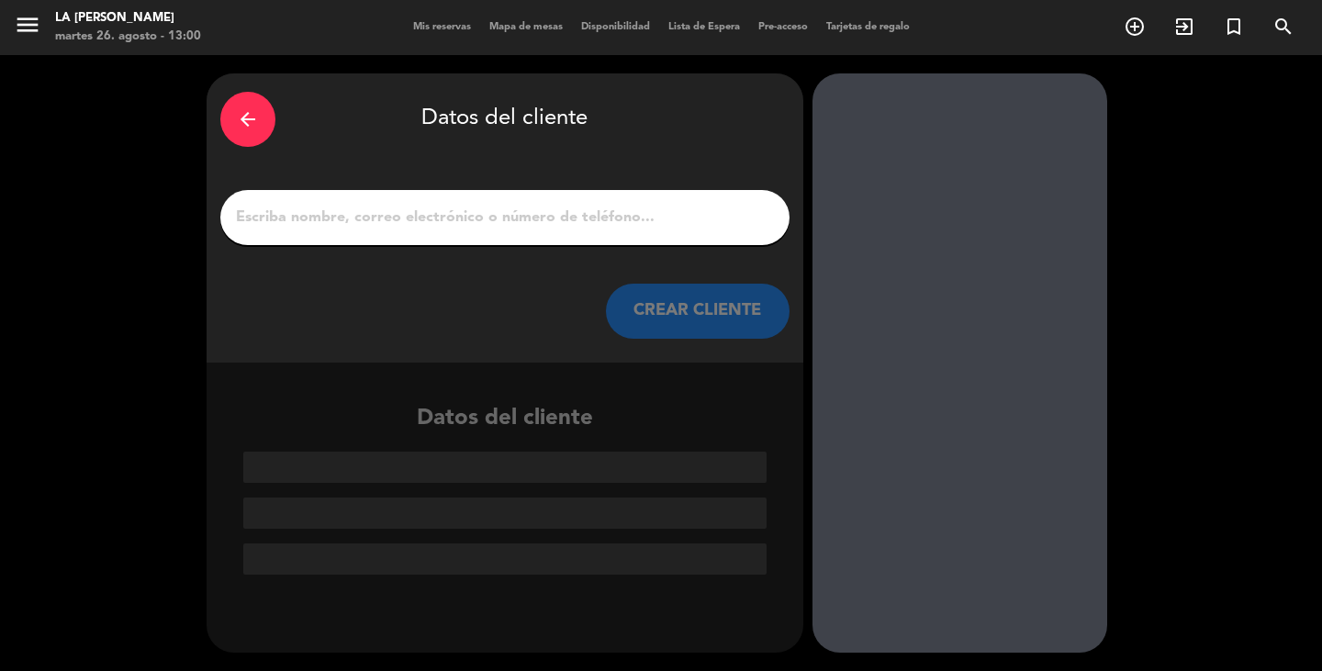
click at [549, 209] on input "1" at bounding box center [505, 218] width 542 height 26
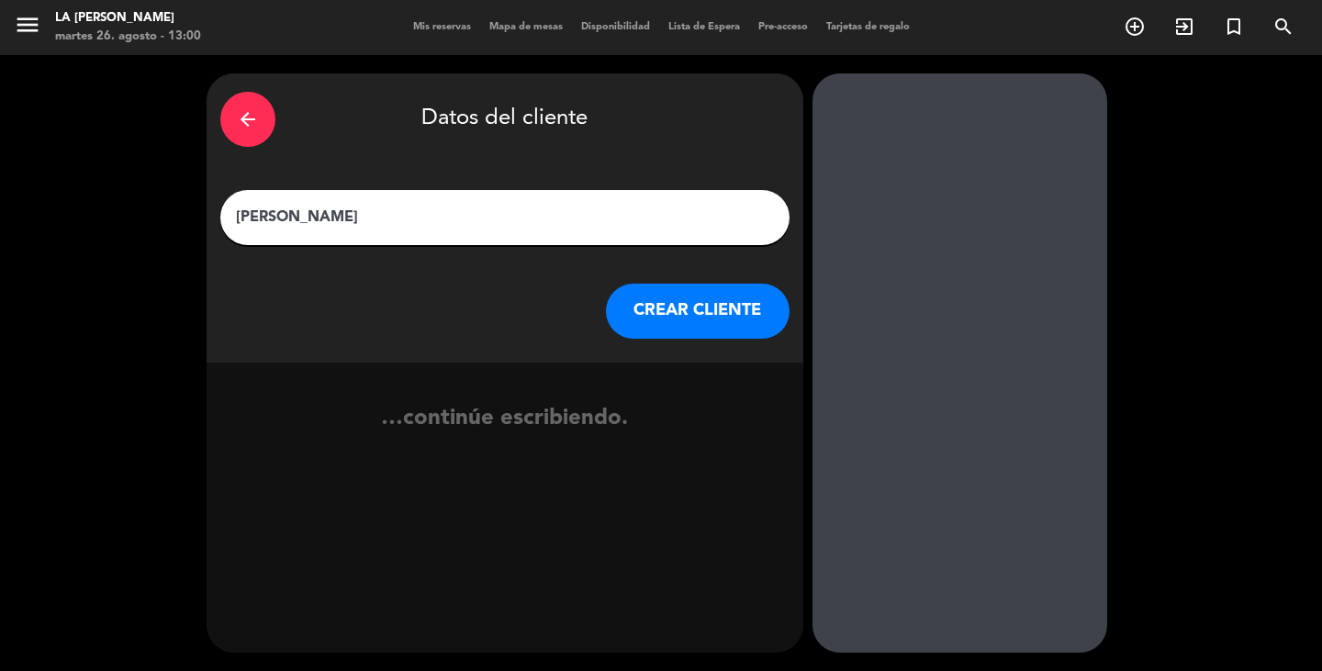
type input "[PERSON_NAME]"
click at [687, 294] on button "CREAR CLIENTE" at bounding box center [698, 311] width 184 height 55
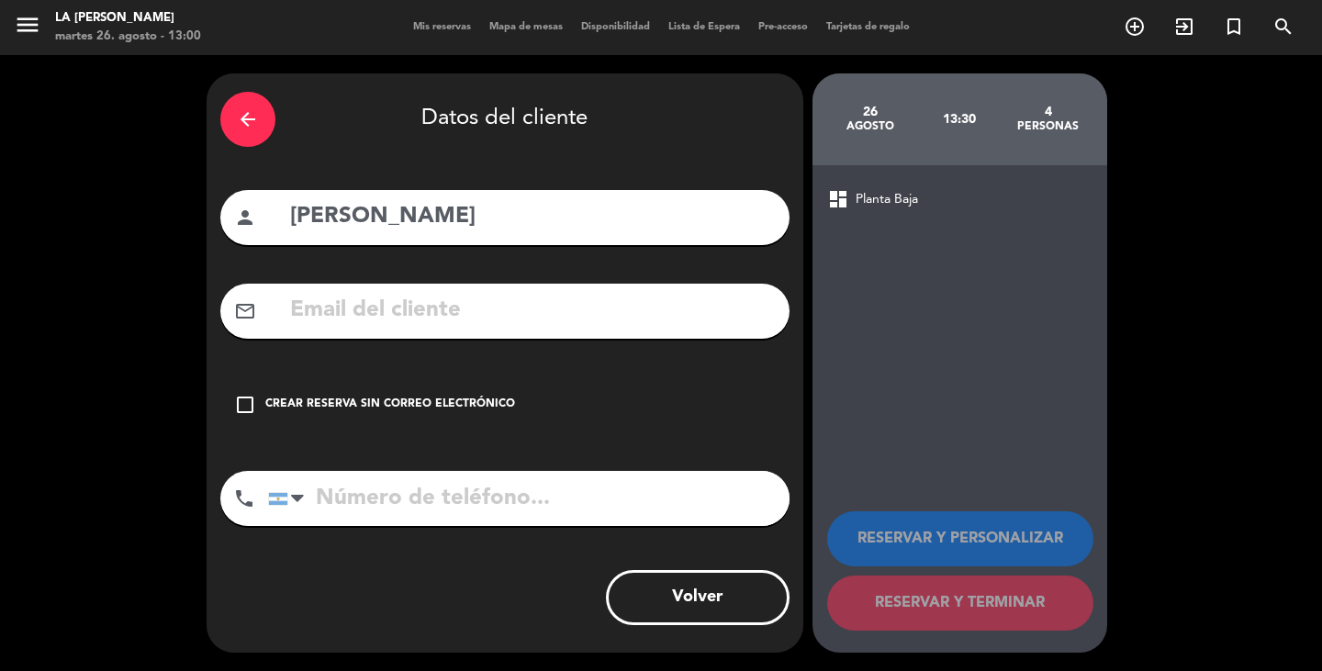
drag, startPoint x: 1251, startPoint y: 384, endPoint x: 996, endPoint y: 390, distance: 254.4
click at [1246, 384] on div "arrow_back Datos del cliente person [PERSON_NAME] mail_outline check_box_outlin…" at bounding box center [661, 363] width 1322 height 616
click at [250, 119] on icon "arrow_back" at bounding box center [248, 119] width 22 height 22
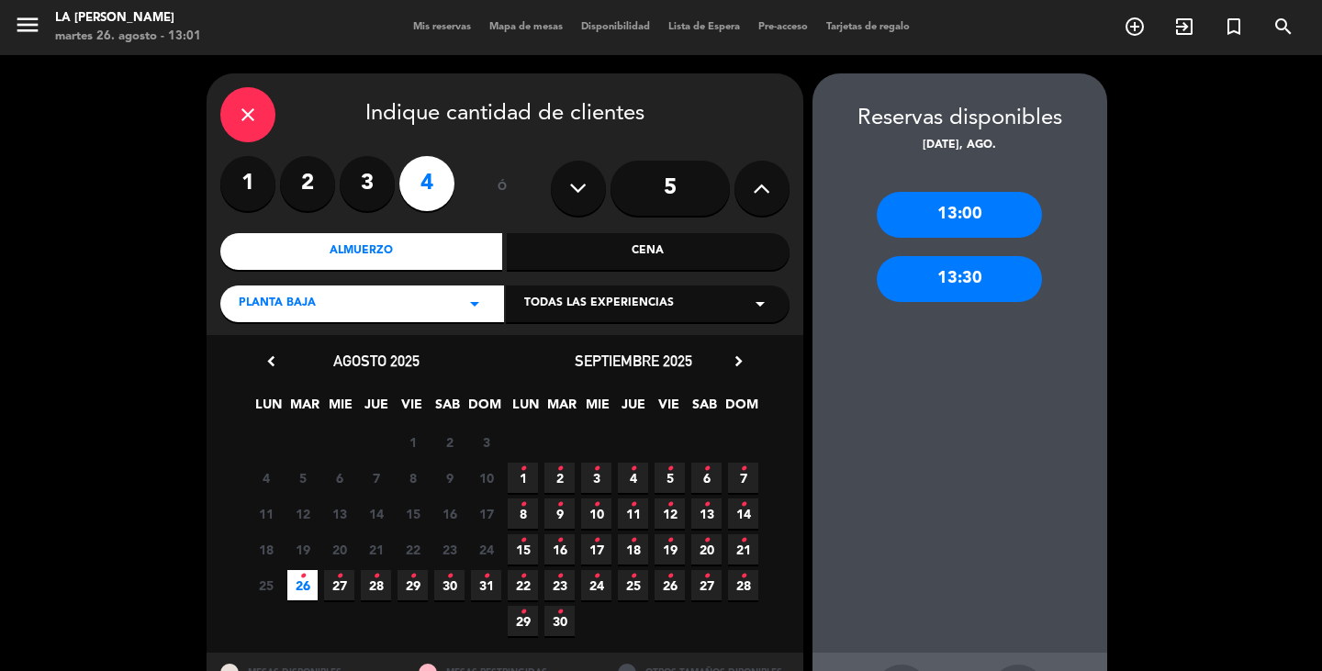
click at [244, 106] on icon "close" at bounding box center [248, 115] width 22 height 22
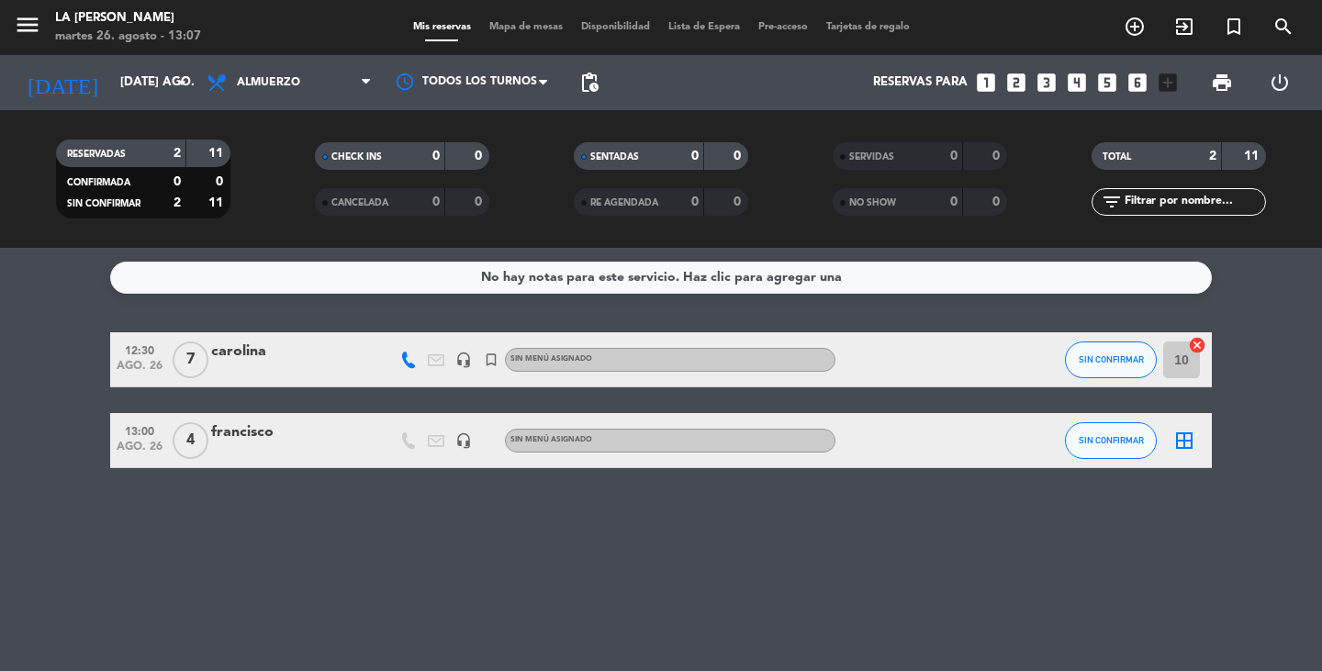
click at [513, 600] on div "No hay notas para este servicio. Haz clic para agregar una 12:30 ago. 26 7 caro…" at bounding box center [661, 459] width 1322 height 423
